Goal: Transaction & Acquisition: Purchase product/service

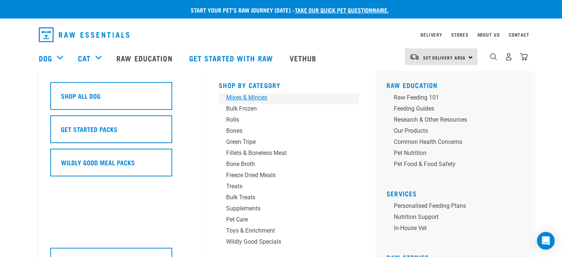
click at [233, 97] on div "Mixes & Minces" at bounding box center [283, 97] width 115 height 9
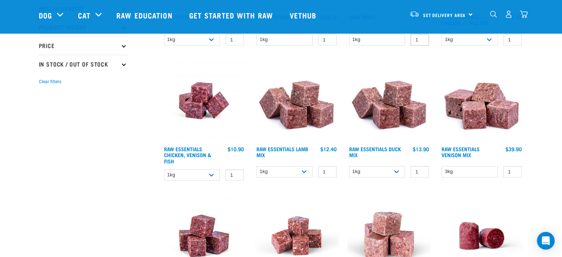
scroll to position [184, 0]
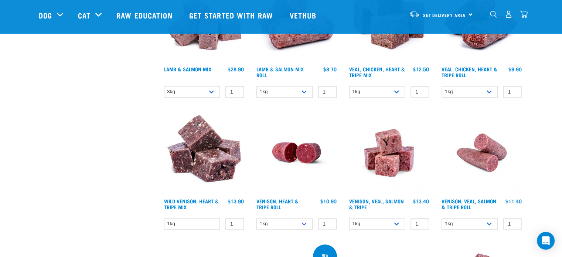
click at [190, 158] on img at bounding box center [204, 153] width 84 height 84
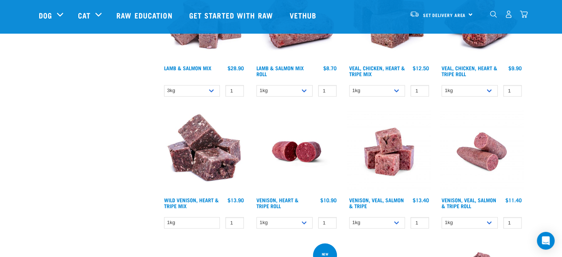
scroll to position [664, 0]
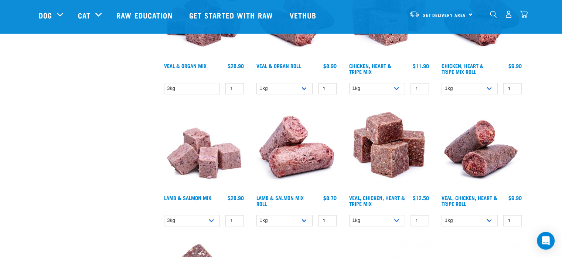
click at [407, 146] on img at bounding box center [389, 149] width 84 height 84
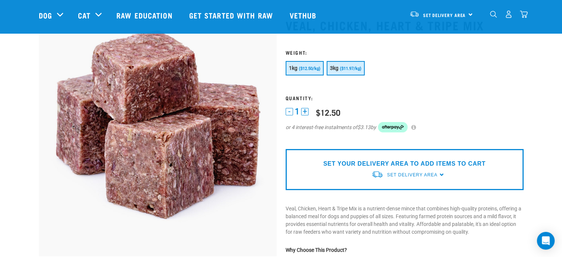
click at [348, 67] on span "($11.97/kg)" at bounding box center [350, 68] width 21 height 5
